Goal: Check status: Check status

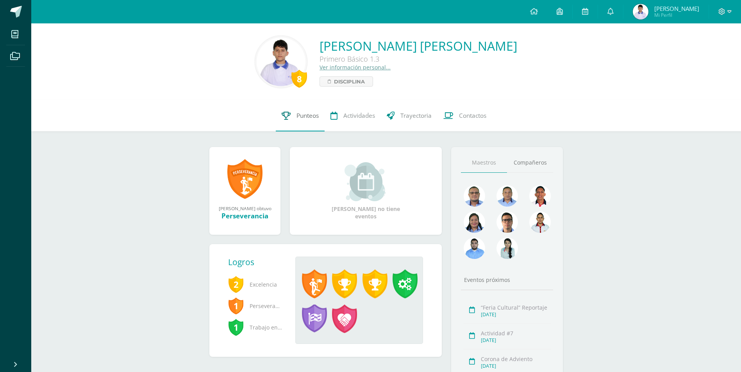
click at [308, 120] on link "Punteos" at bounding box center [300, 115] width 49 height 31
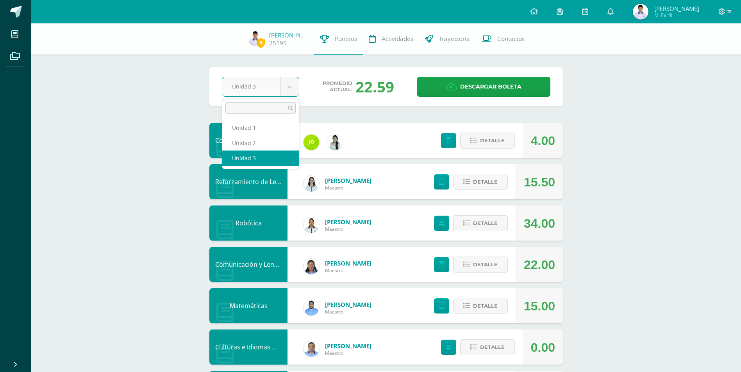
select select "Unidad 1"
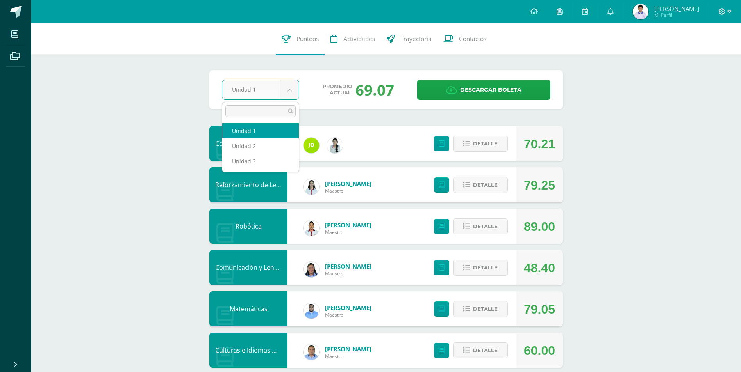
select select "Unidad 2"
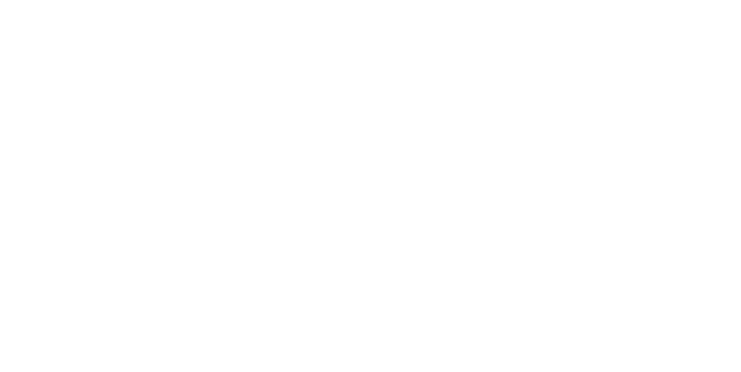
click at [0, 0] on html at bounding box center [0, 0] width 0 height 0
